Goal: Information Seeking & Learning: Learn about a topic

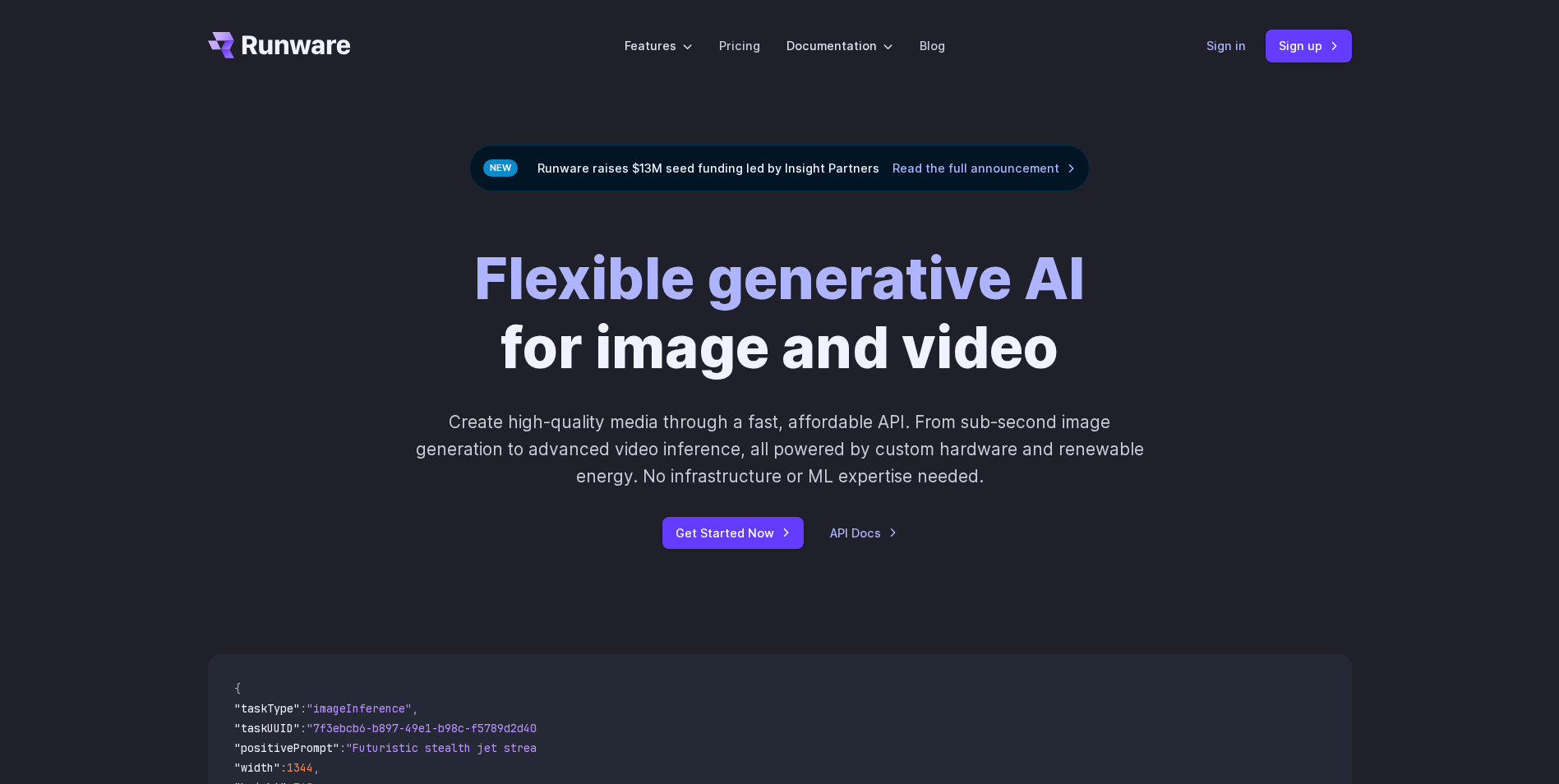
click at [1226, 48] on link "Sign in" at bounding box center [1225, 46] width 39 height 19
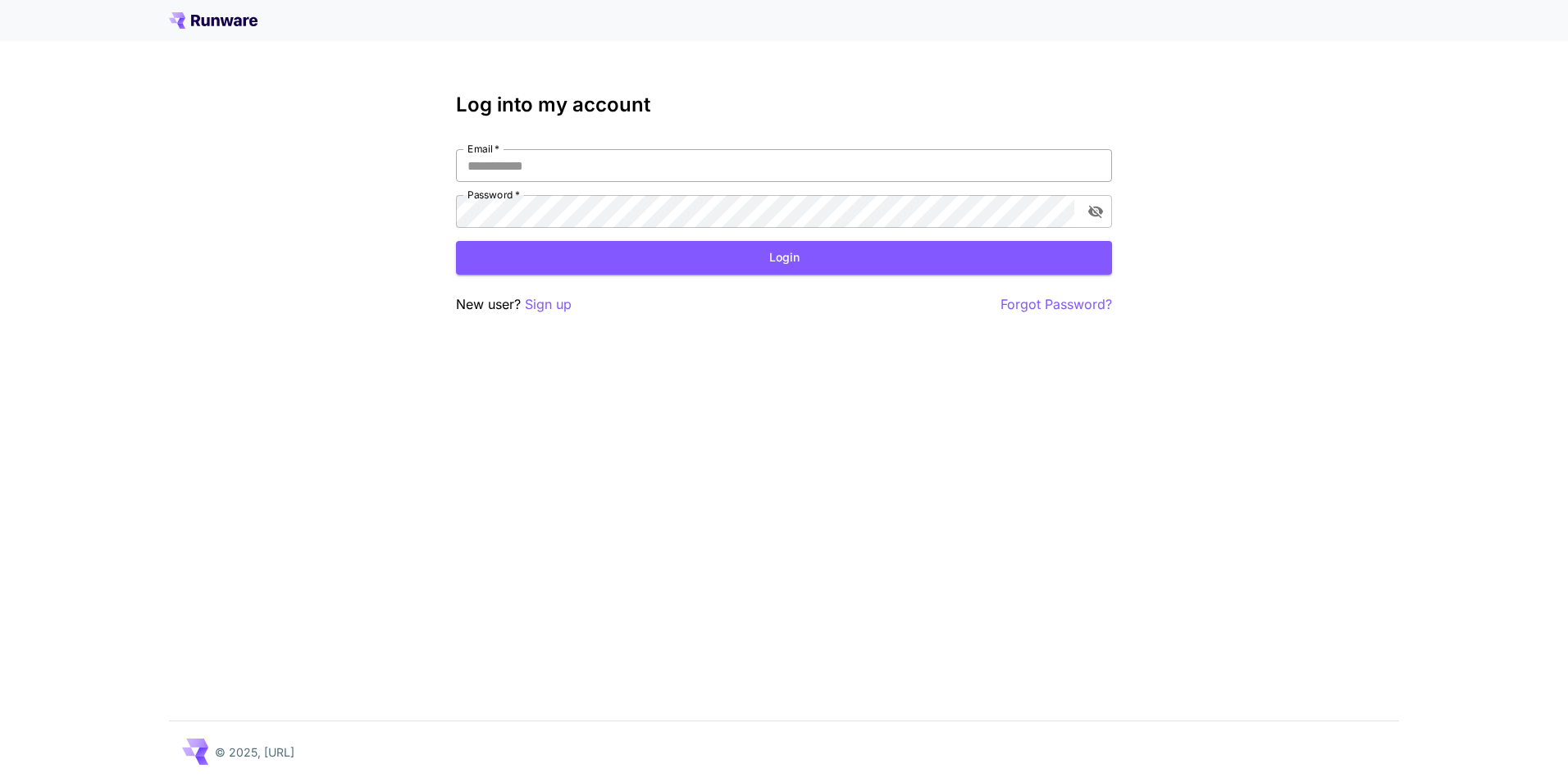
click at [630, 165] on input "Email   *" at bounding box center [783, 165] width 656 height 33
type input "**********"
click at [1085, 208] on button "toggle password visibility" at bounding box center [1095, 211] width 29 height 29
click at [1001, 262] on button "Login" at bounding box center [783, 257] width 656 height 34
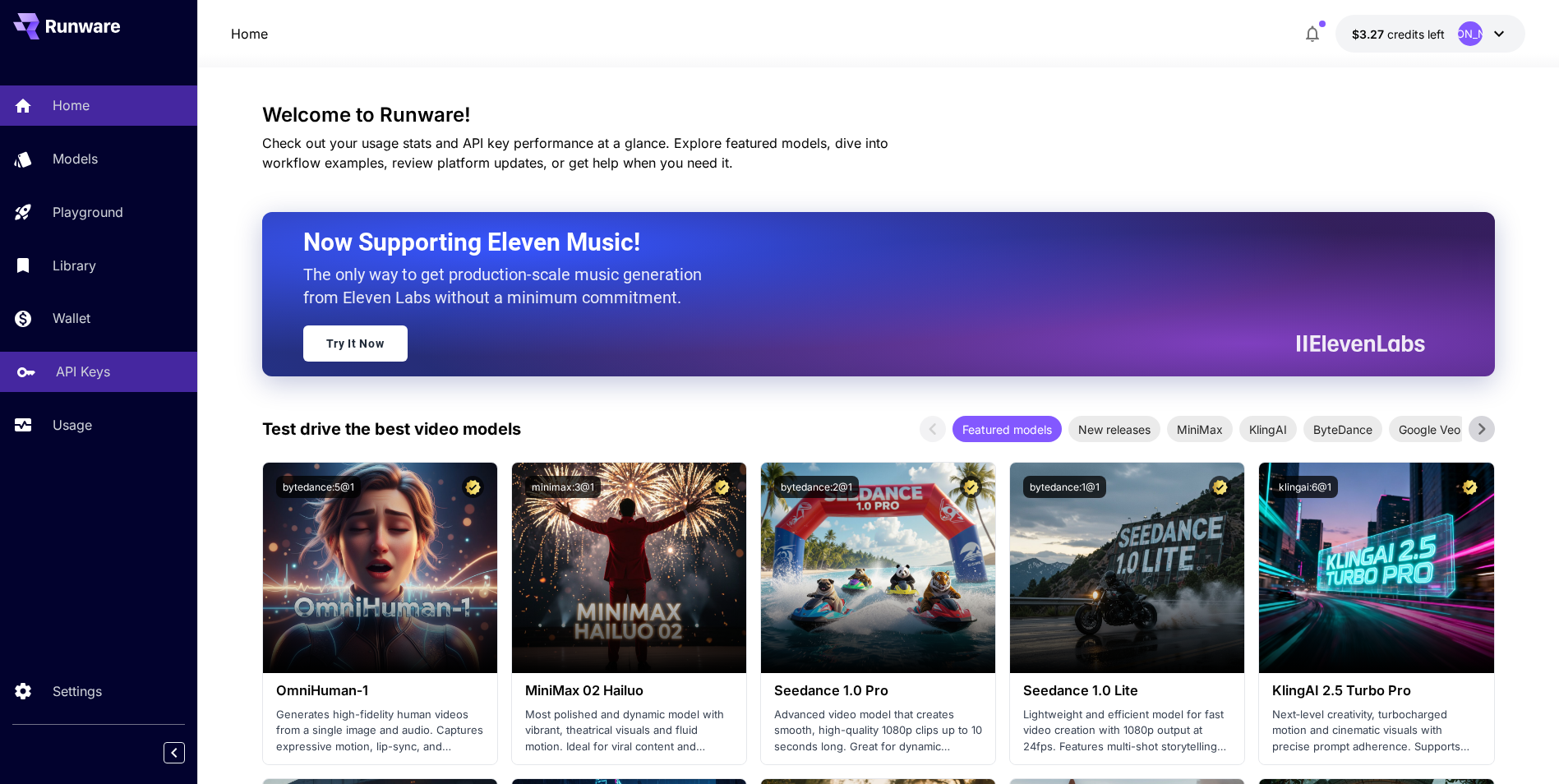
click at [96, 372] on p "API Keys" at bounding box center [83, 372] width 55 height 20
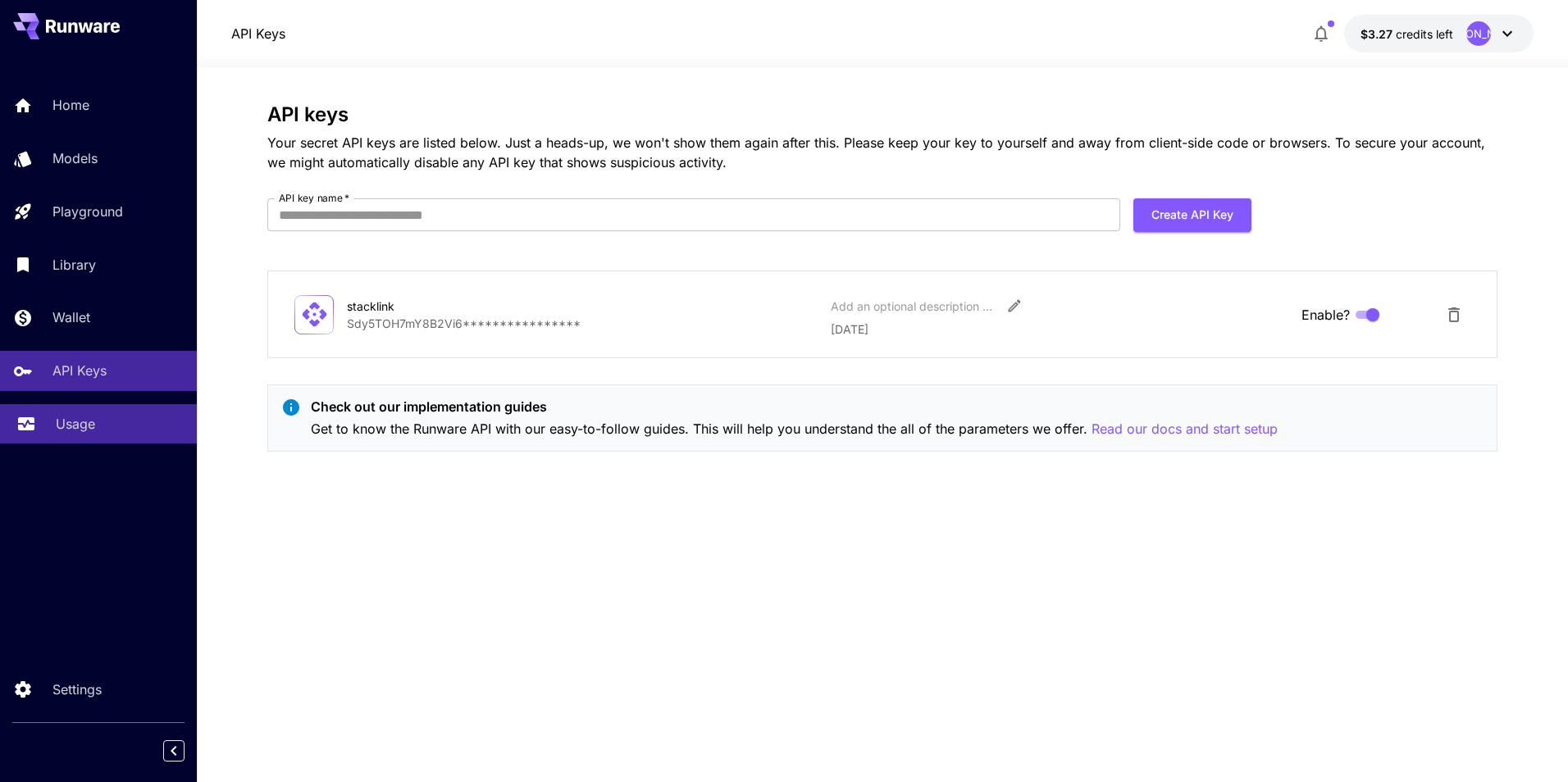
click at [112, 412] on link "Usage" at bounding box center [98, 424] width 196 height 40
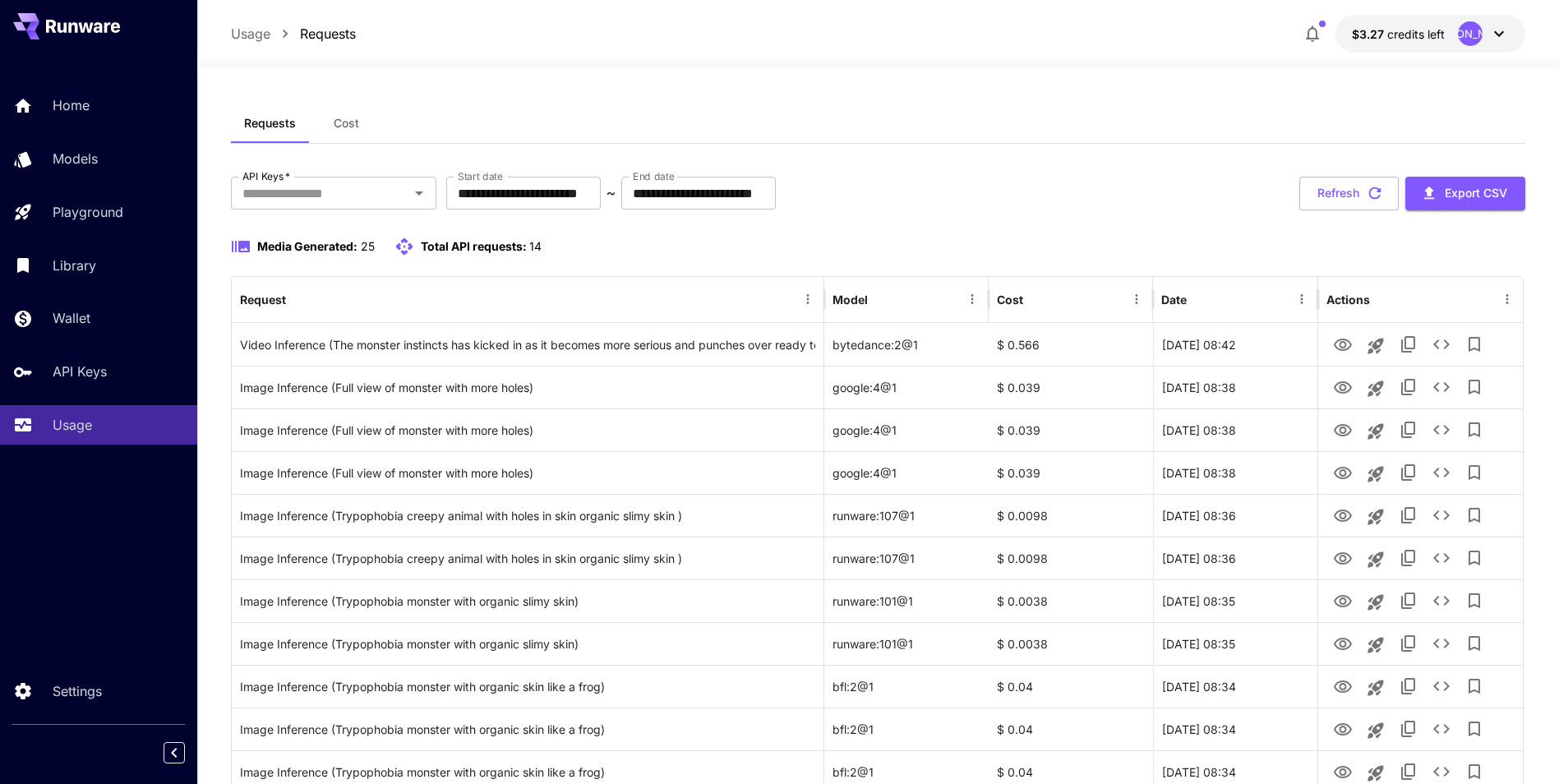
click at [336, 124] on span "Cost" at bounding box center [346, 123] width 26 height 15
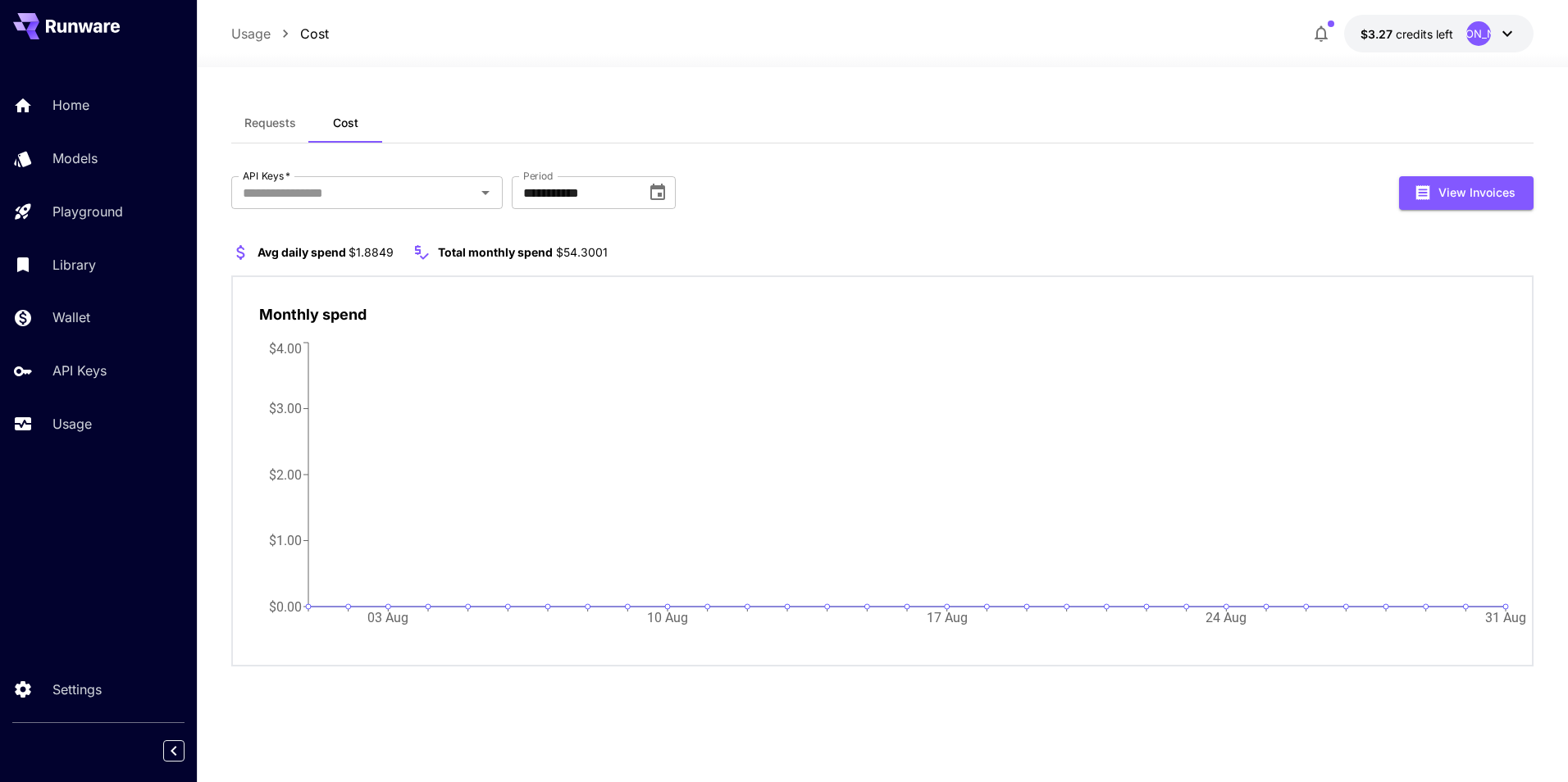
click at [277, 124] on span "Requests" at bounding box center [270, 123] width 52 height 15
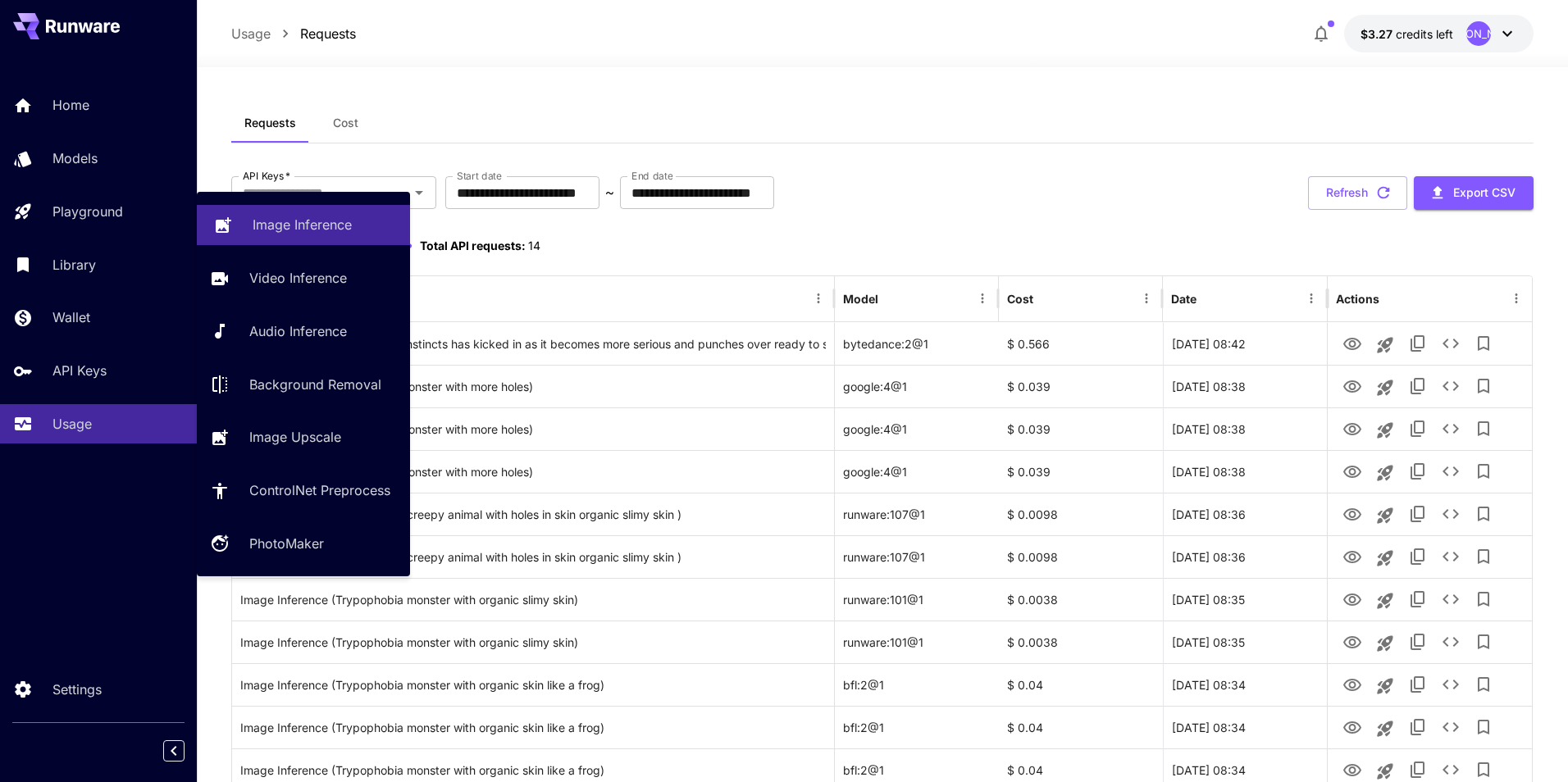
click at [262, 219] on p "Image Inference" at bounding box center [302, 225] width 99 height 20
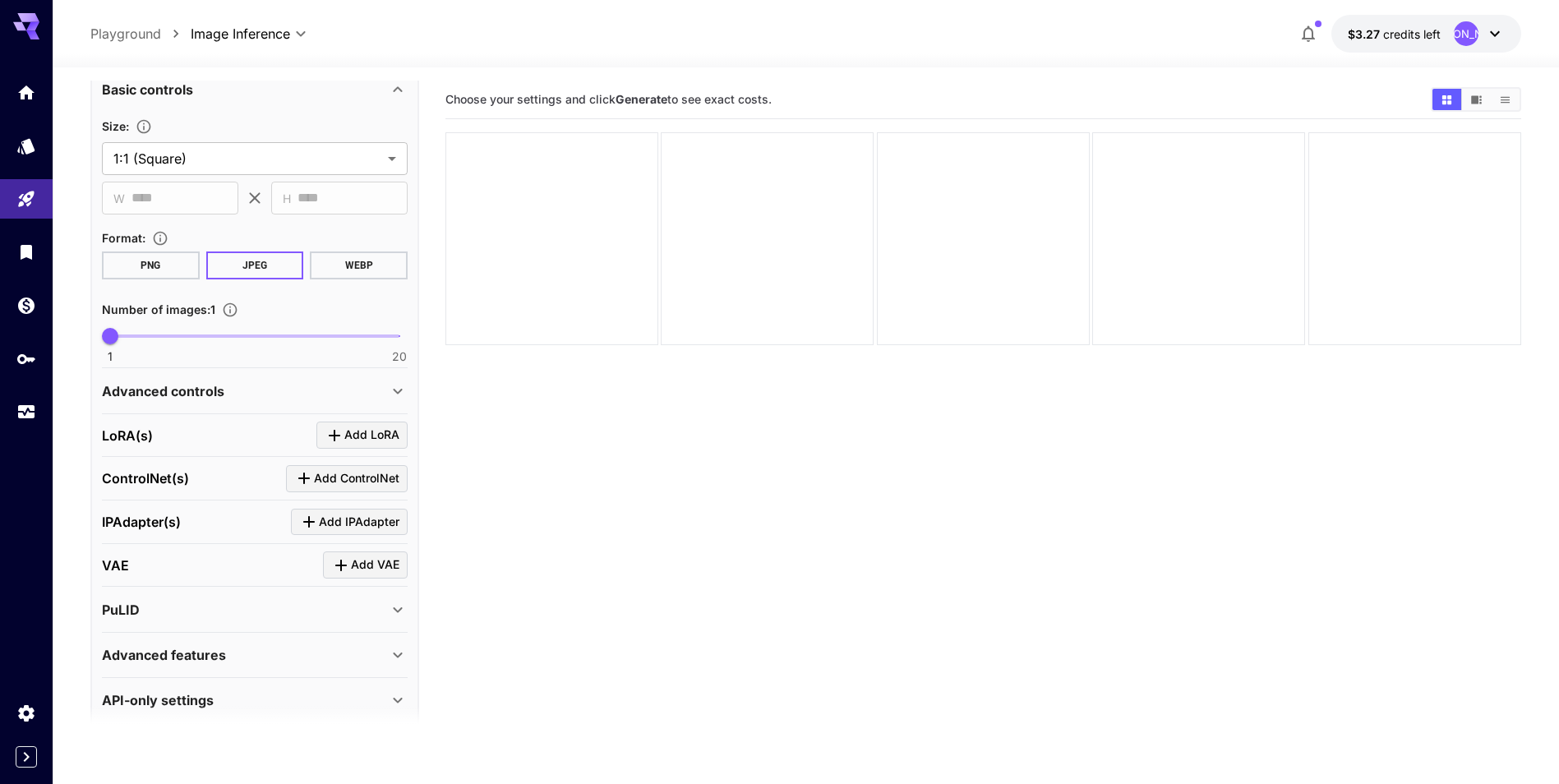
scroll to position [338, 0]
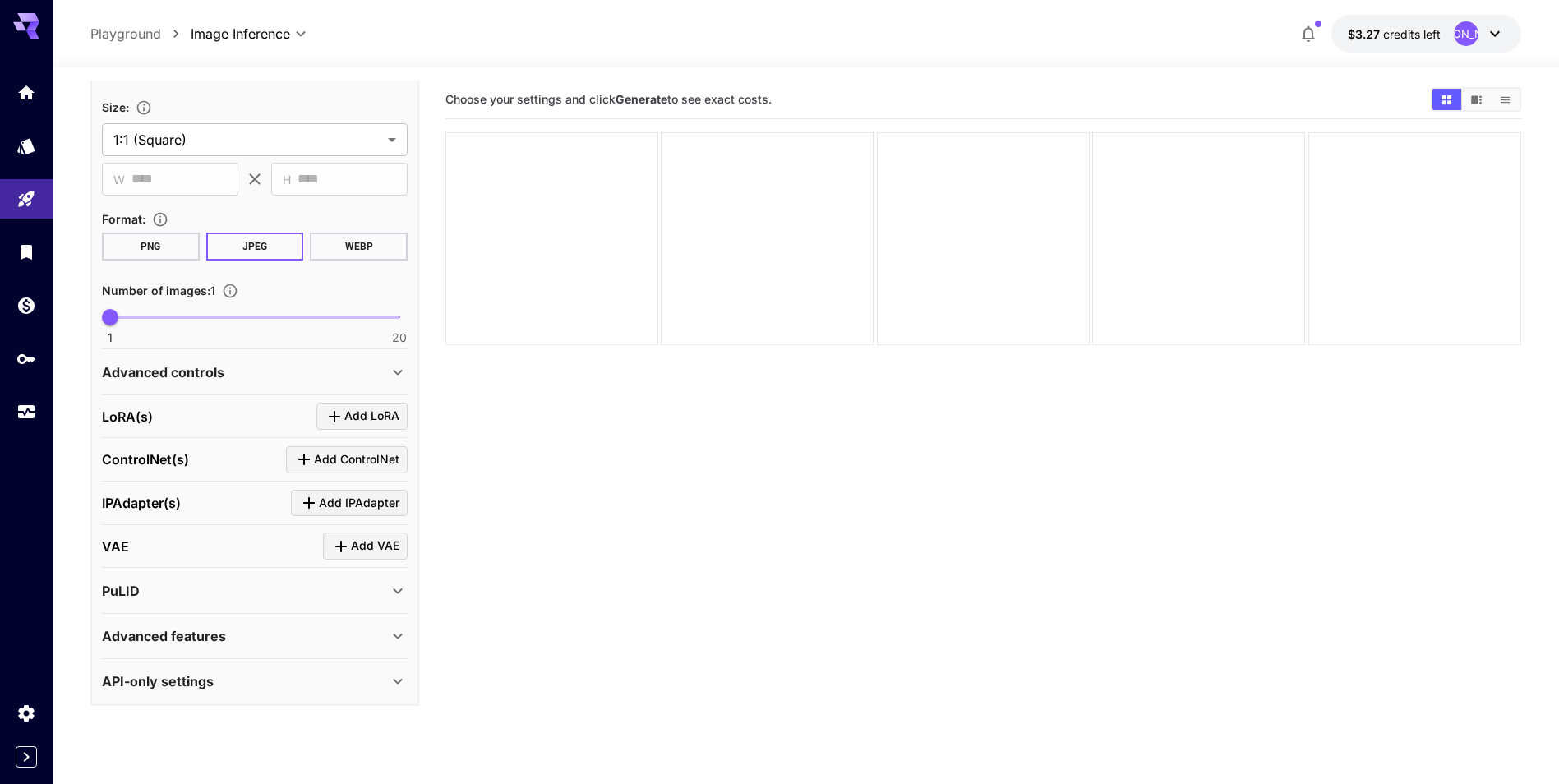
click at [385, 684] on div "API-only settings" at bounding box center [245, 682] width 286 height 20
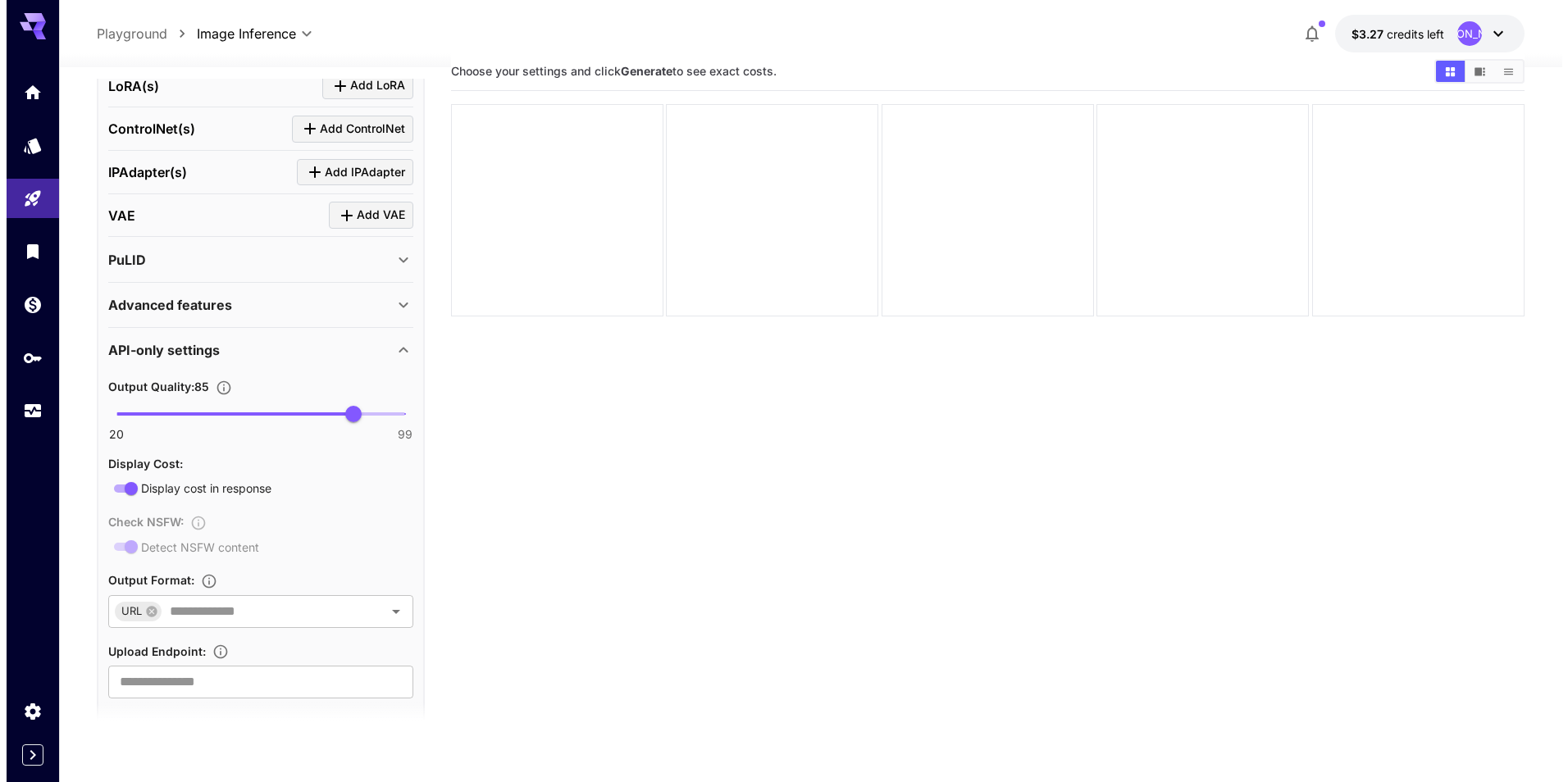
scroll to position [0, 0]
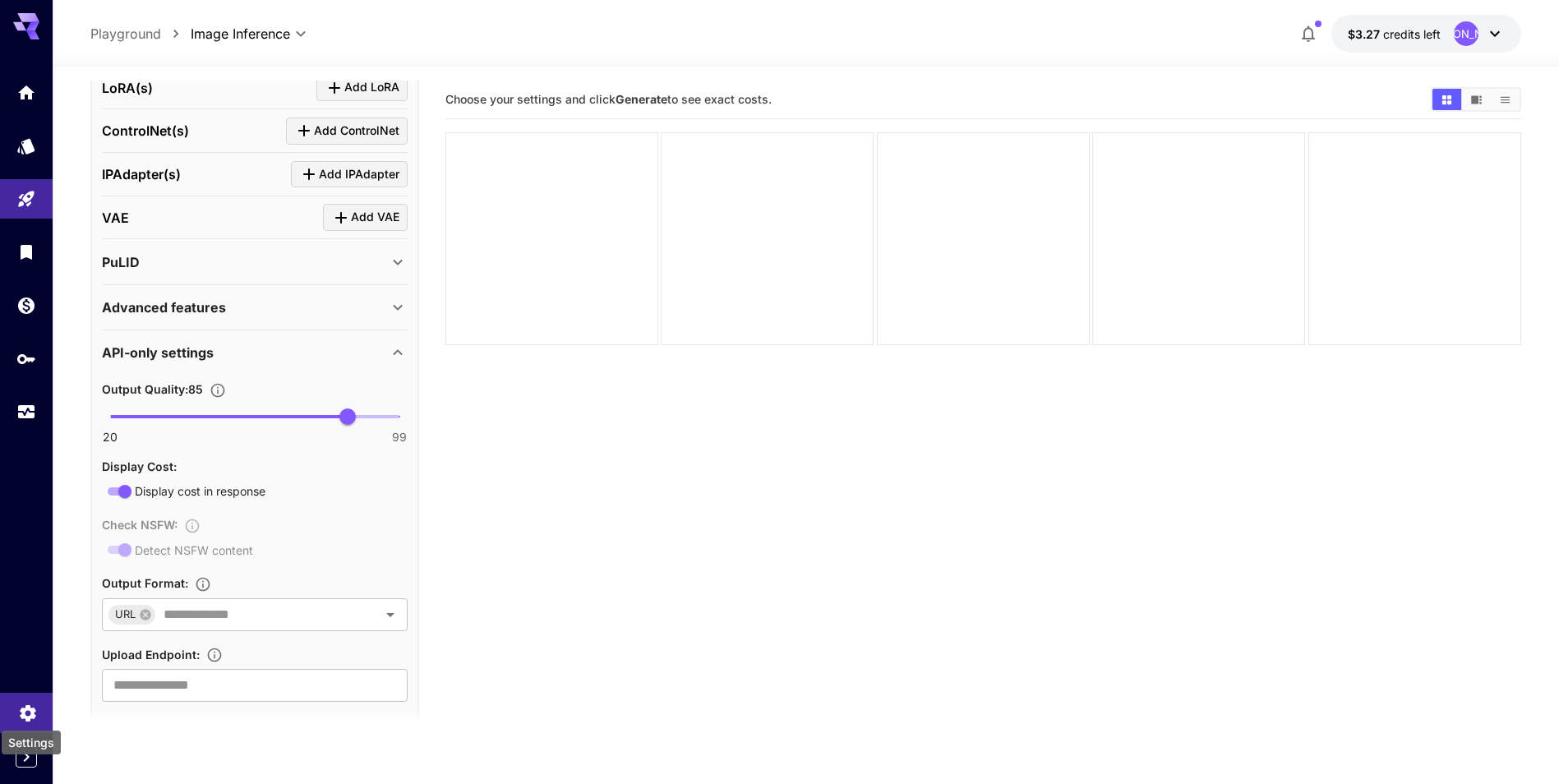
click at [26, 710] on icon "Settings" at bounding box center [28, 708] width 20 height 20
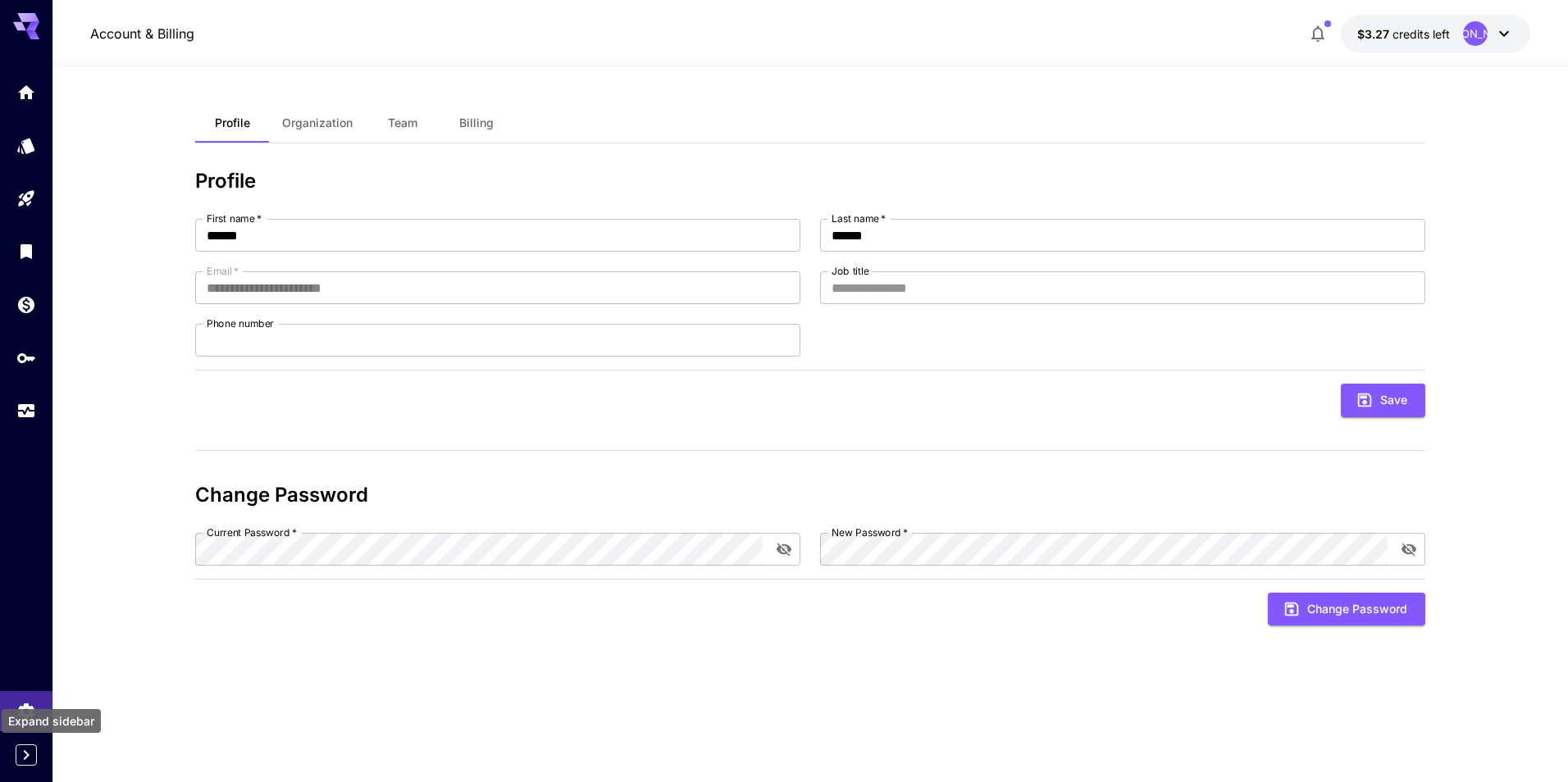
click at [32, 751] on icon "Expand sidebar" at bounding box center [26, 755] width 20 height 20
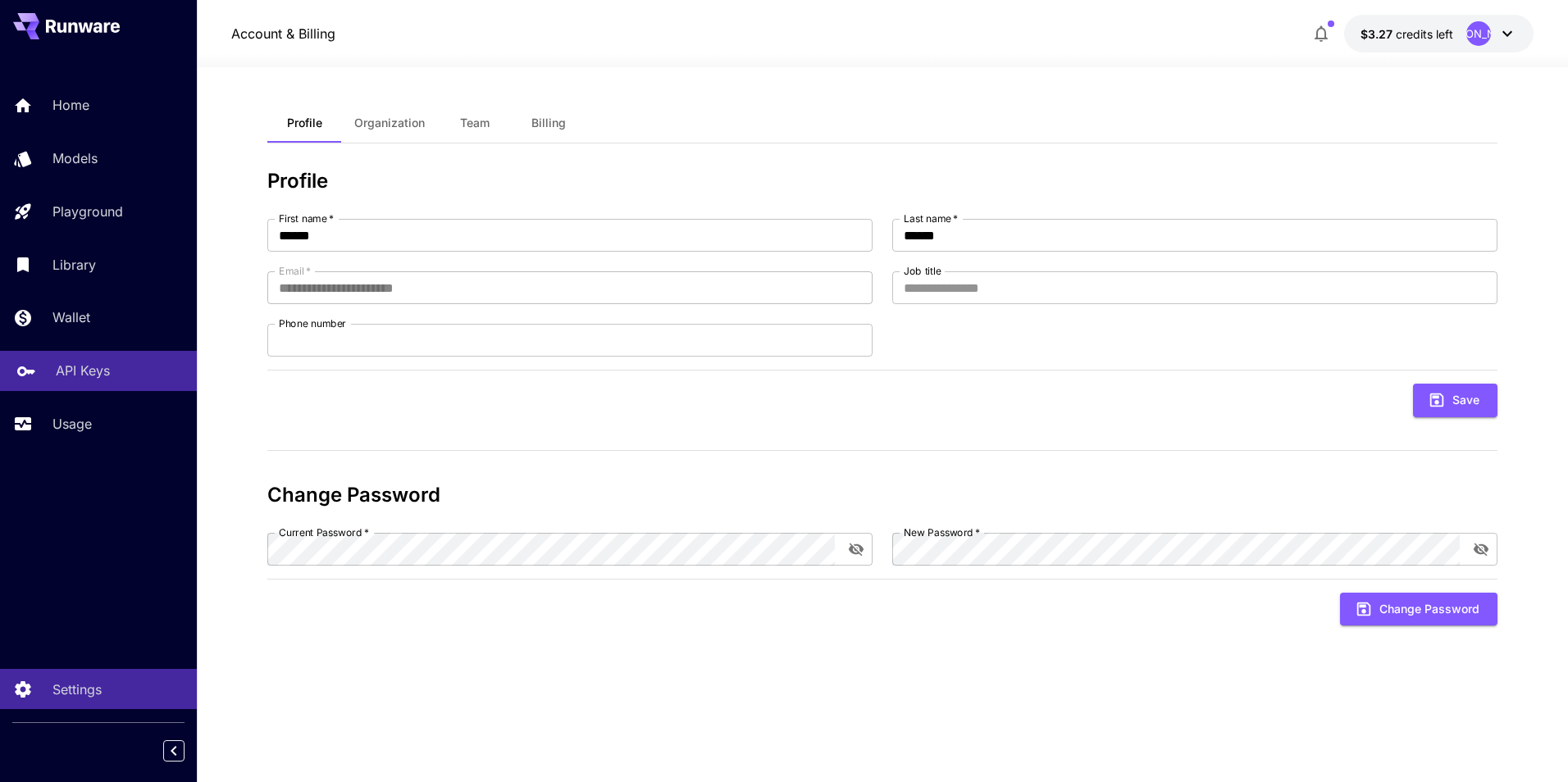
click at [52, 371] on link "API Keys" at bounding box center [98, 371] width 196 height 40
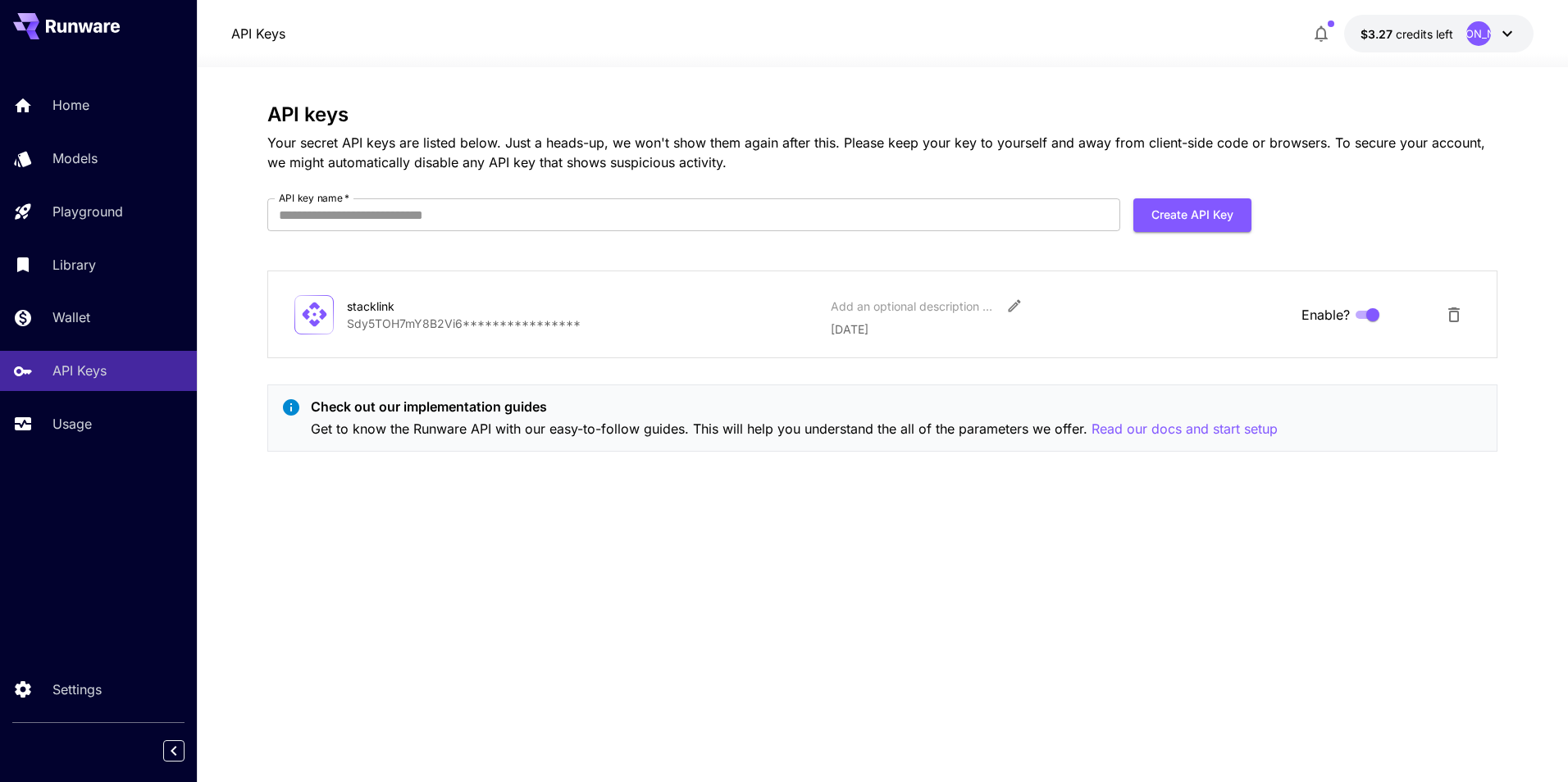
click at [1504, 35] on icon at bounding box center [1507, 34] width 20 height 20
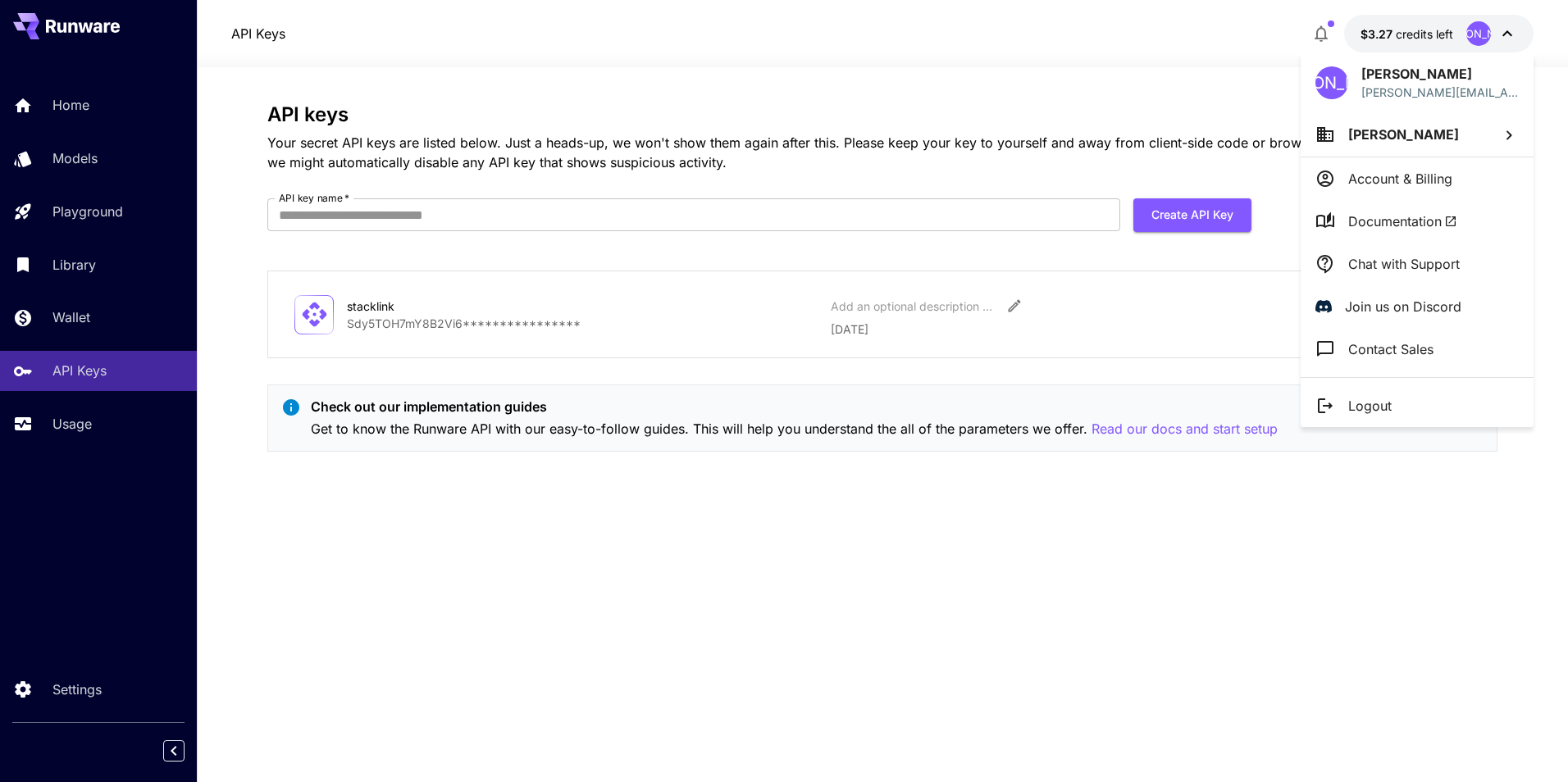
click at [1399, 219] on span "Documentation" at bounding box center [1402, 222] width 109 height 20
